Goal: Use online tool/utility: Utilize a website feature to perform a specific function

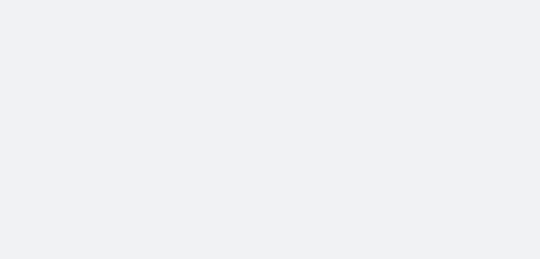
click at [89, 118] on body at bounding box center [270, 129] width 540 height 259
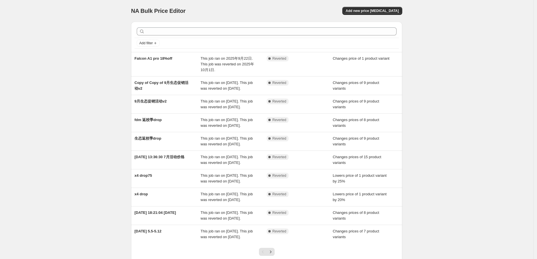
click at [40, 109] on div "NA Bulk Price Editor. This page is ready NA Bulk Price Editor Add new price cha…" at bounding box center [266, 150] width 533 height 300
